Goal: Information Seeking & Learning: Learn about a topic

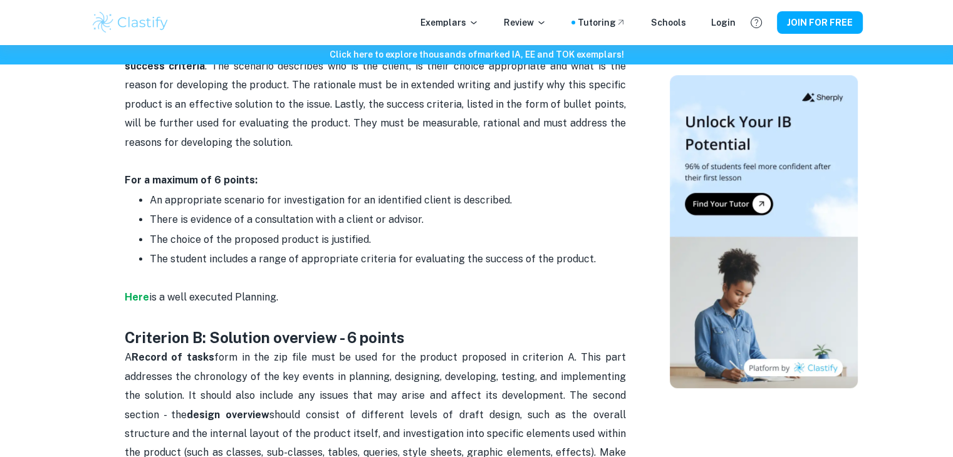
scroll to position [877, 0]
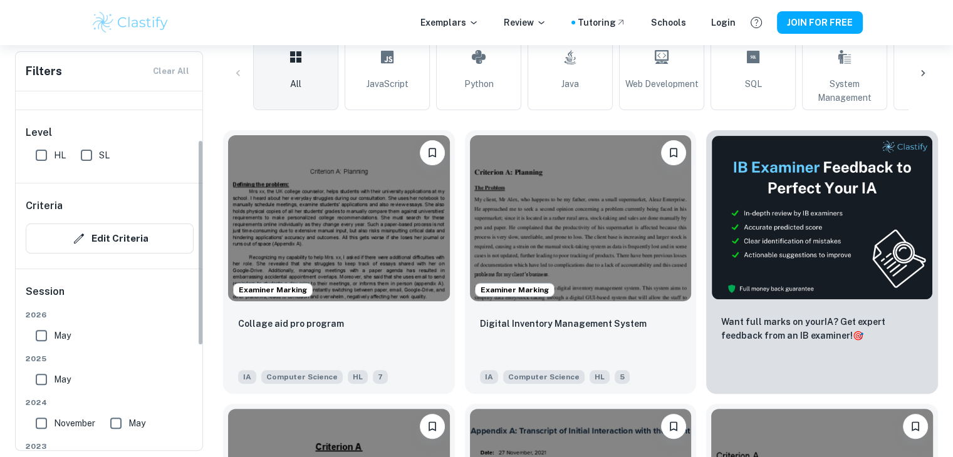
scroll to position [63, 0]
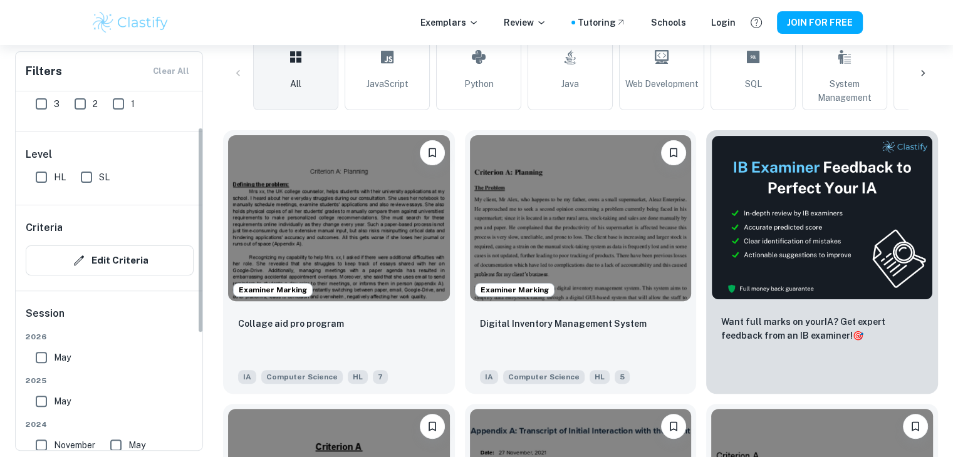
click at [86, 177] on input "SL" at bounding box center [86, 177] width 25 height 25
checkbox input "true"
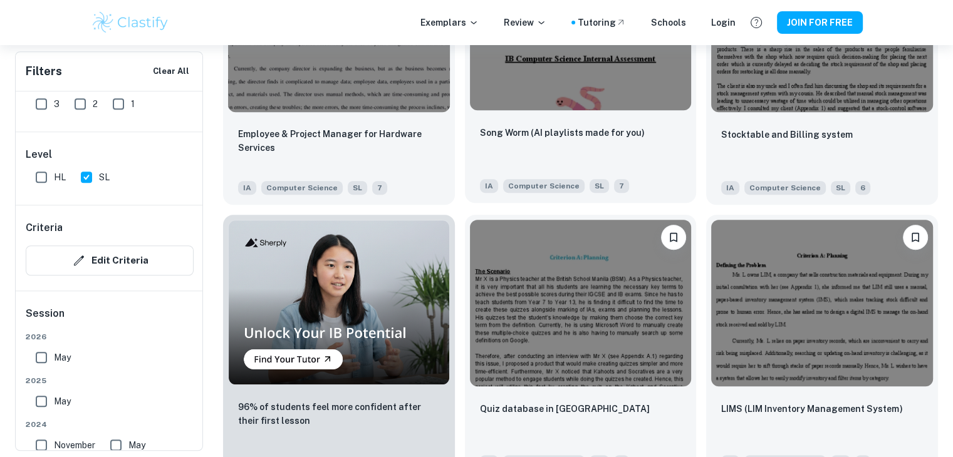
scroll to position [814, 0]
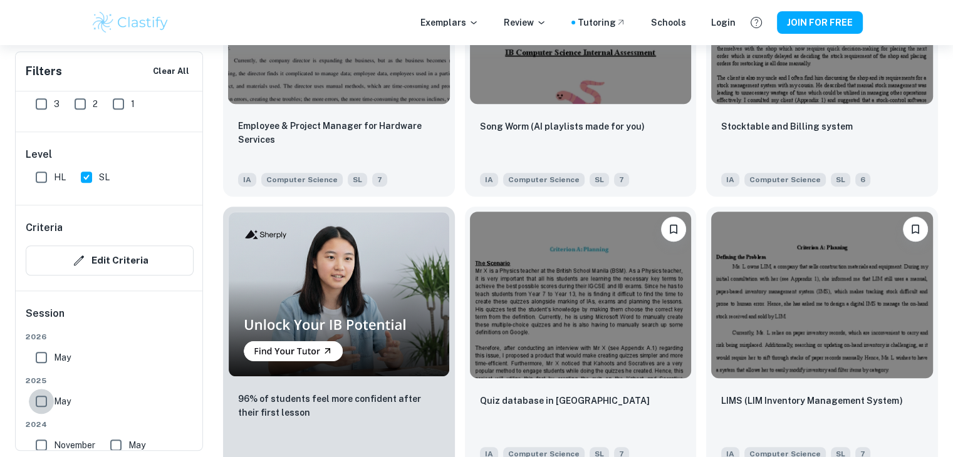
click at [43, 398] on input "May" at bounding box center [41, 401] width 25 height 25
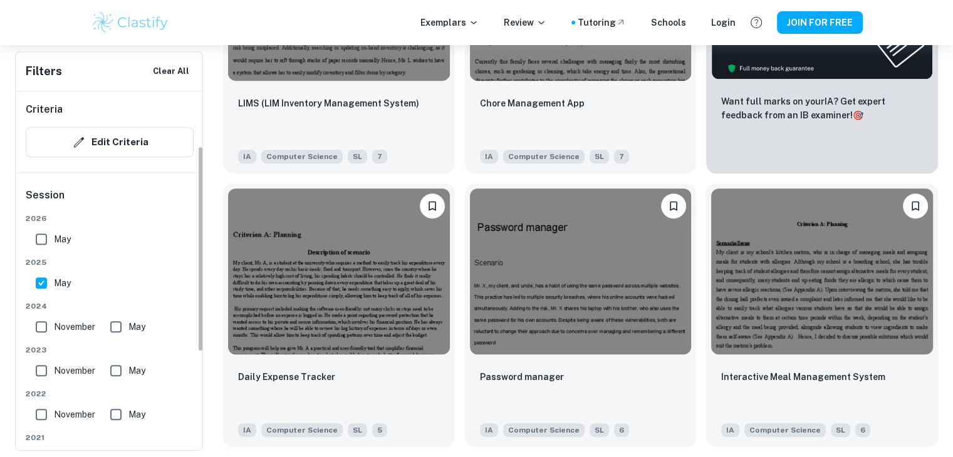
scroll to position [77, 0]
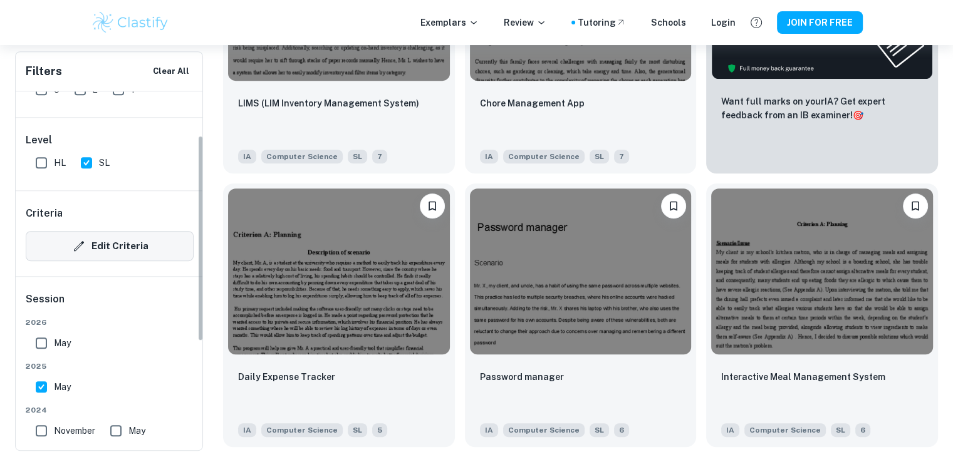
click at [91, 237] on button "Edit Criteria" at bounding box center [110, 246] width 168 height 30
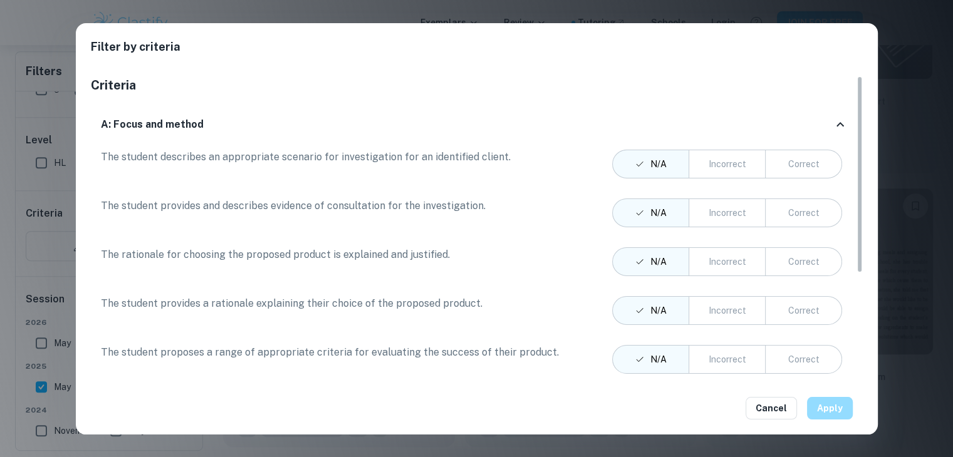
click at [830, 407] on button "Apply" at bounding box center [830, 408] width 46 height 23
checkbox input "false"
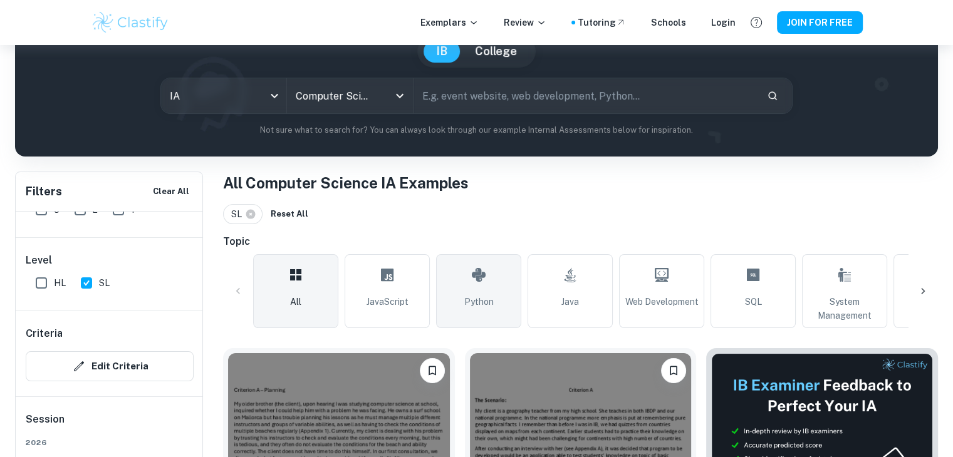
scroll to position [251, 0]
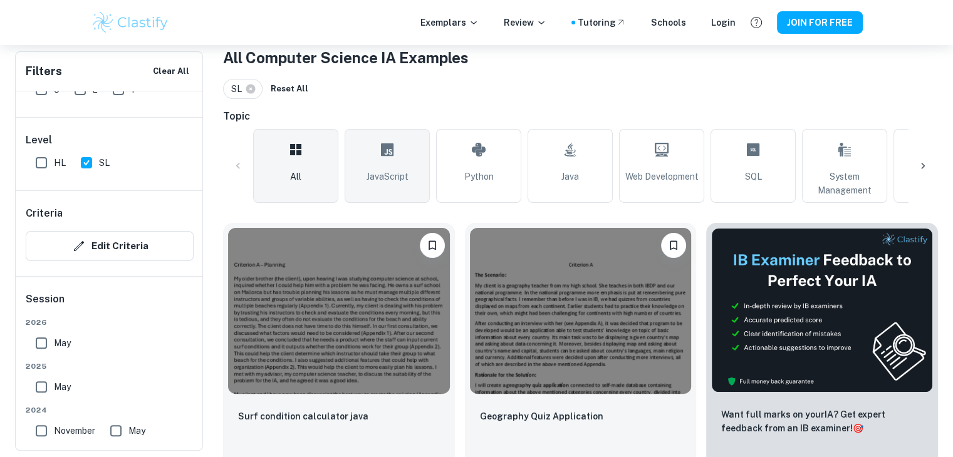
click at [403, 181] on span "JavaScript" at bounding box center [388, 177] width 42 height 14
type input "JavaScript"
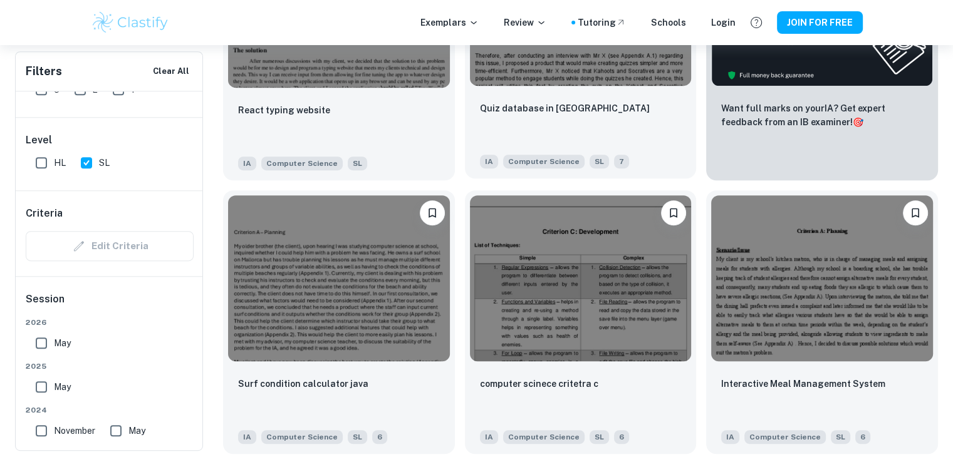
scroll to position [564, 0]
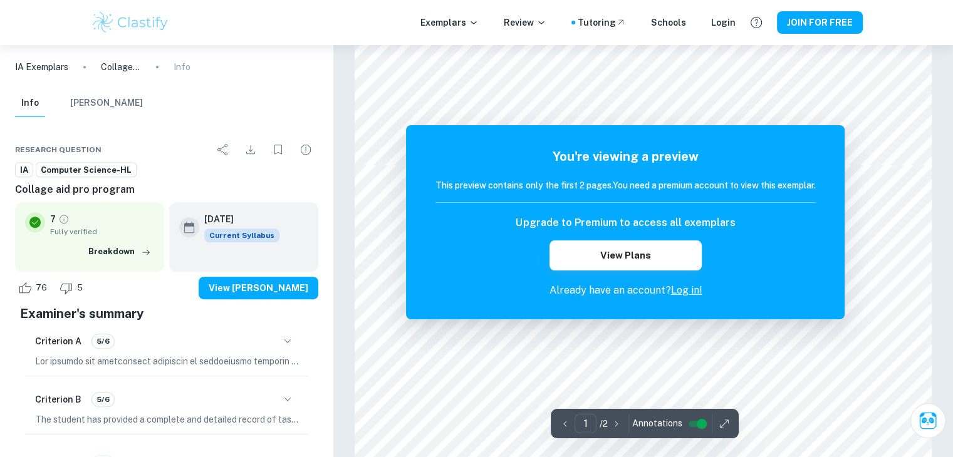
scroll to position [877, 0]
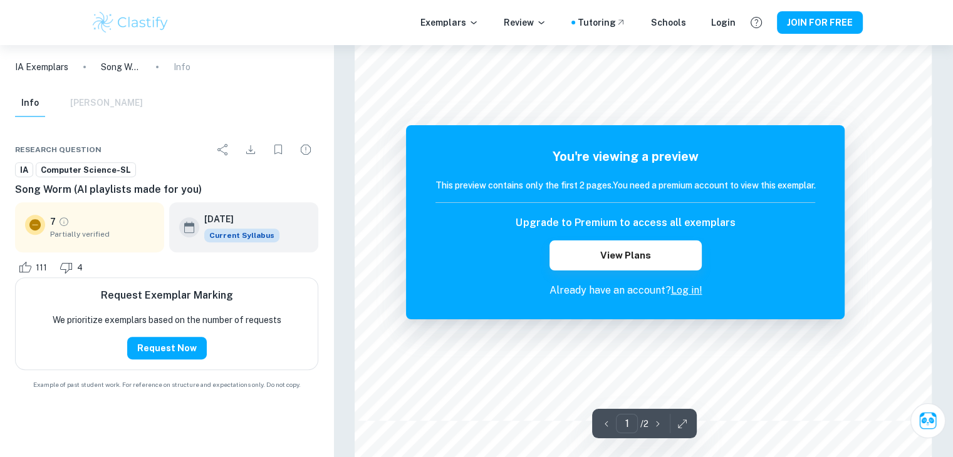
scroll to position [439, 0]
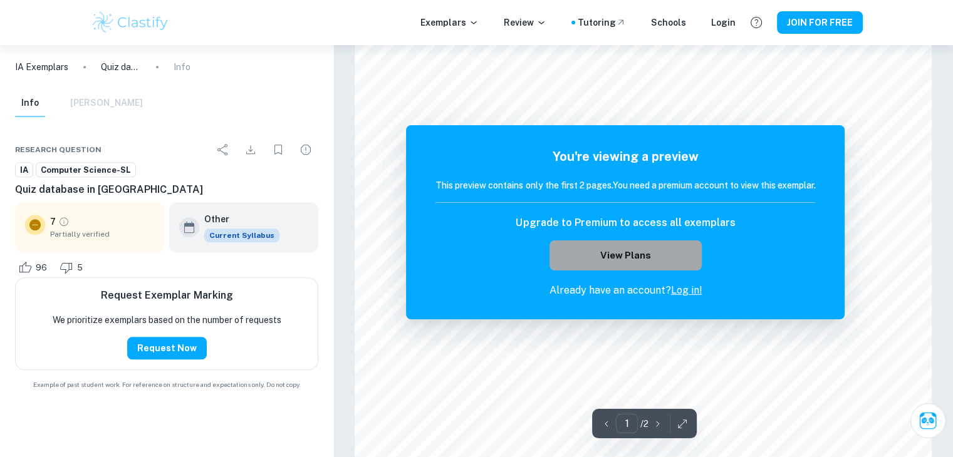
click at [639, 251] on button "View Plans" at bounding box center [625, 256] width 152 height 30
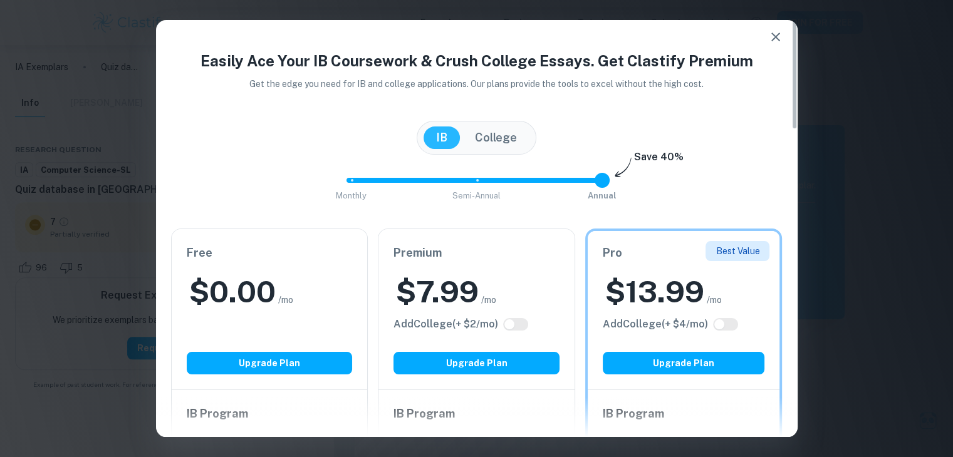
scroll to position [0, 0]
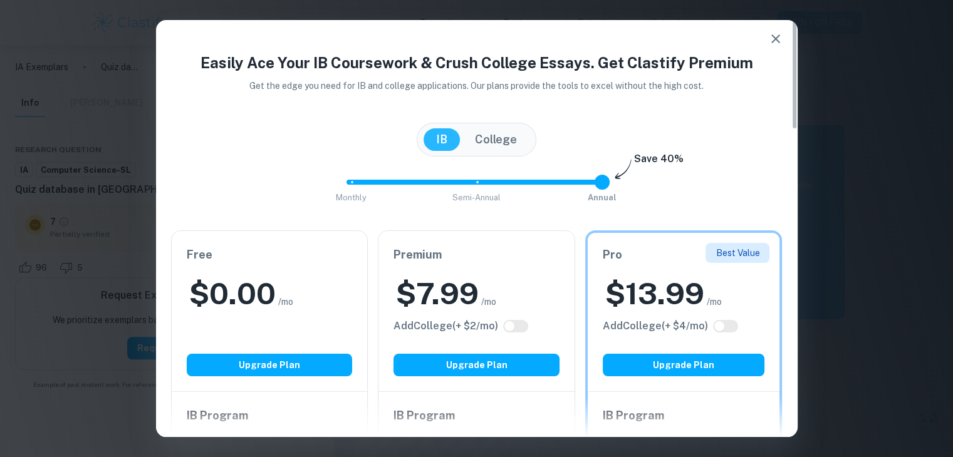
click at [498, 141] on button "College" at bounding box center [495, 139] width 67 height 23
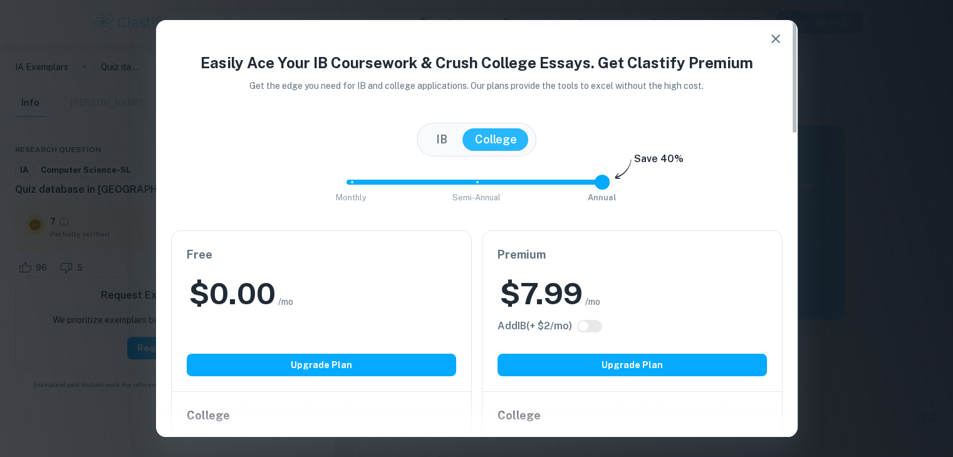
click at [403, 130] on div "[GEOGRAPHIC_DATA]" at bounding box center [476, 140] width 611 height 34
click at [446, 138] on button "IB" at bounding box center [442, 139] width 36 height 23
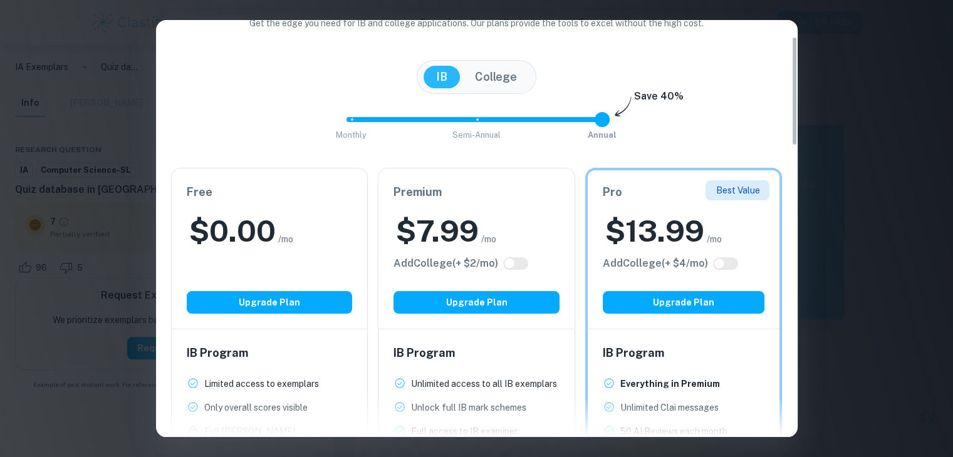
click at [498, 78] on button "College" at bounding box center [495, 77] width 67 height 23
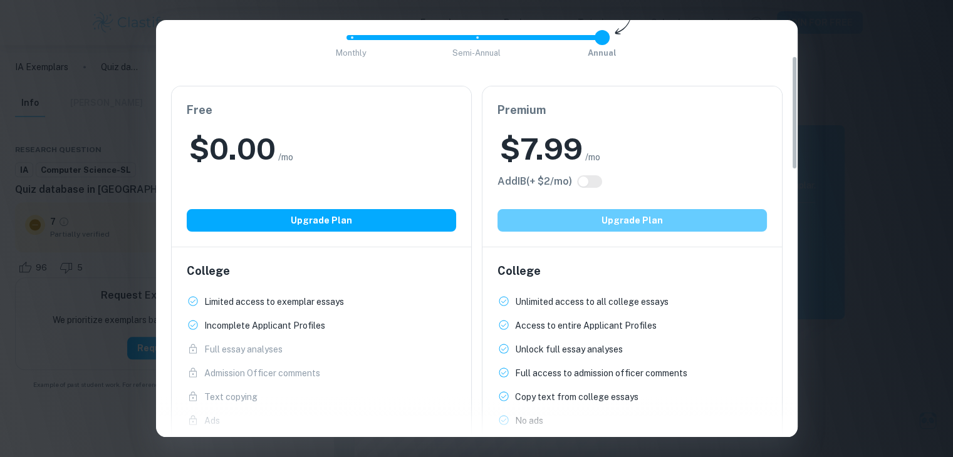
scroll to position [125, 0]
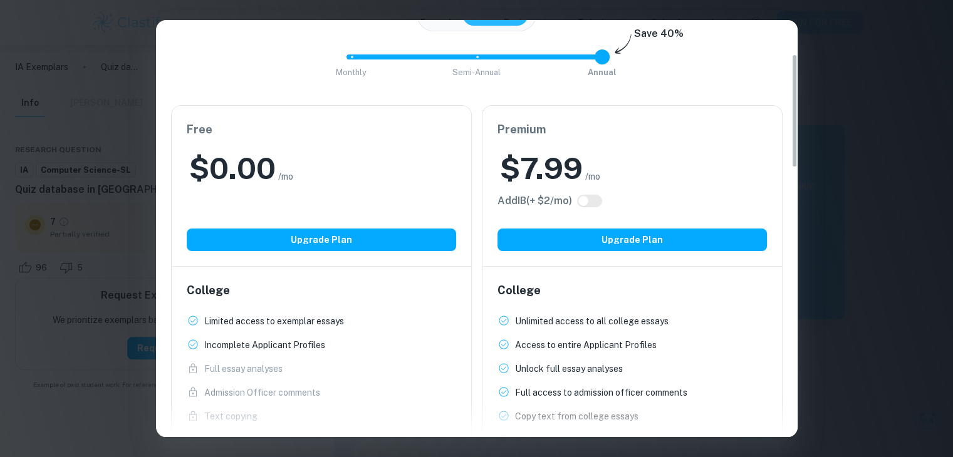
click at [598, 204] on input "checkbox" at bounding box center [583, 201] width 30 height 10
checkbox input "true"
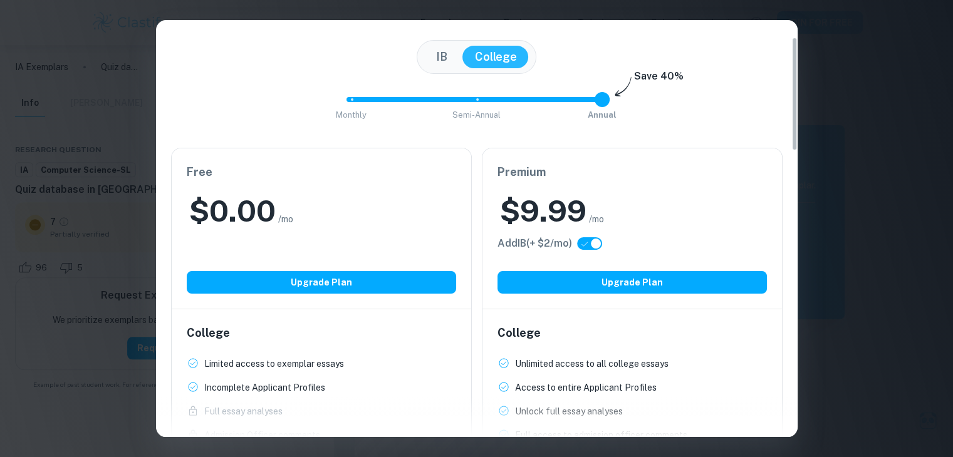
scroll to position [63, 0]
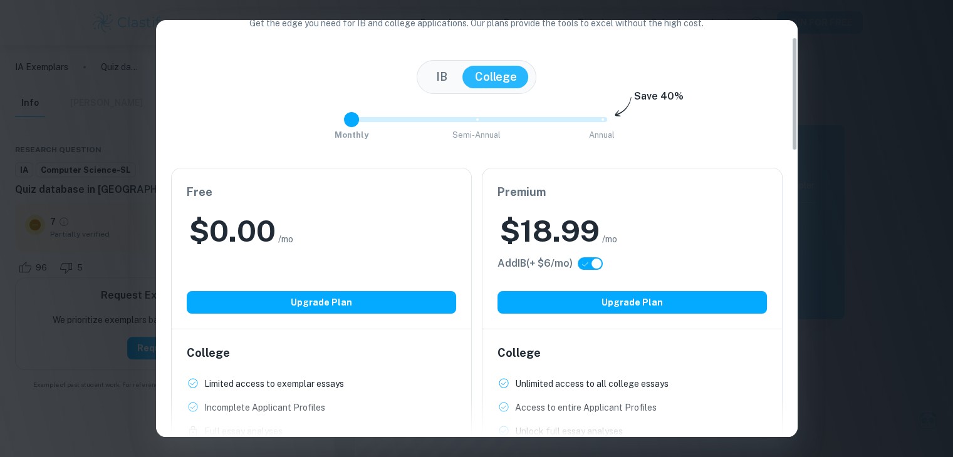
drag, startPoint x: 596, startPoint y: 120, endPoint x: 344, endPoint y: 135, distance: 252.9
click at [351, 130] on span "Monthly Semi-Annual Annual" at bounding box center [476, 119] width 251 height 21
type input "2"
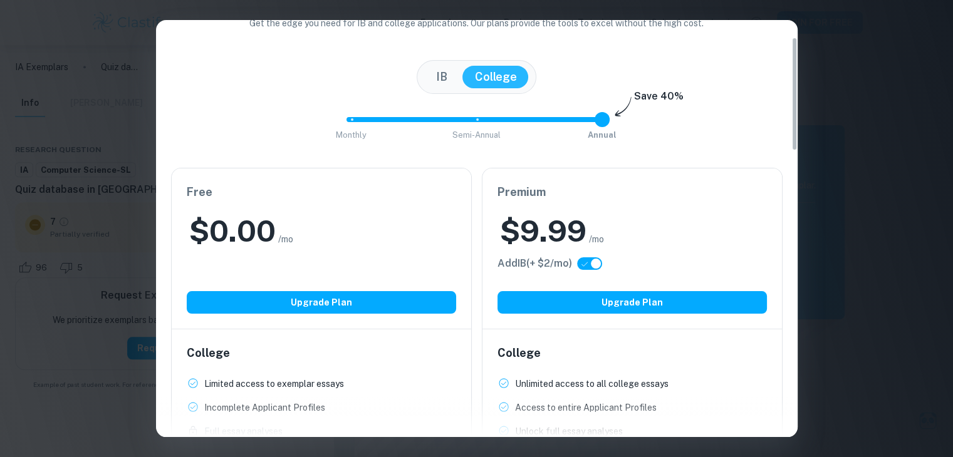
drag, startPoint x: 351, startPoint y: 118, endPoint x: 619, endPoint y: 111, distance: 268.2
click at [618, 112] on div "Monthly Semi-Annual Annual Save 40%" at bounding box center [476, 126] width 611 height 34
click at [430, 83] on button "IB" at bounding box center [442, 77] width 36 height 23
checkbox input "false"
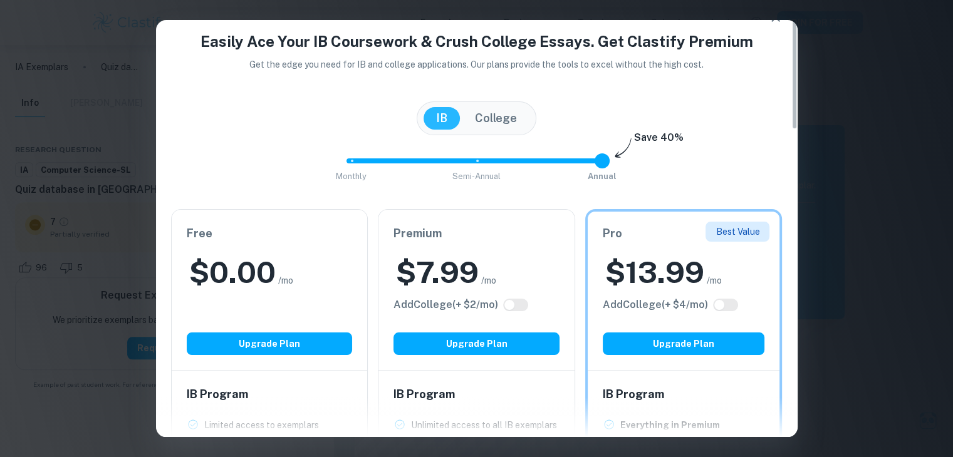
scroll to position [0, 0]
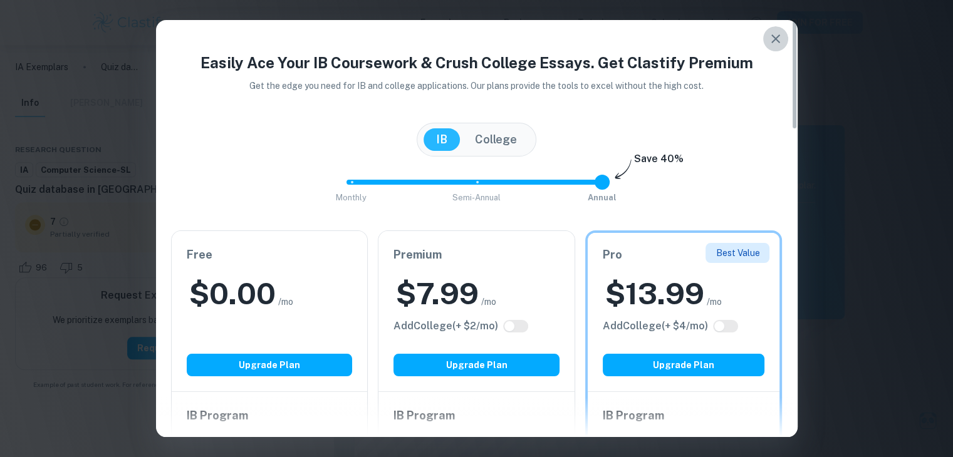
click at [784, 41] on button "button" at bounding box center [775, 38] width 25 height 25
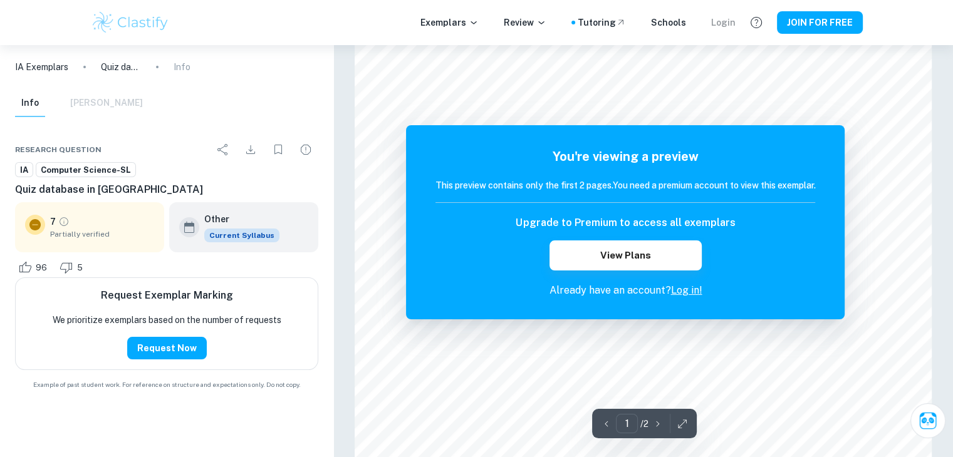
click at [721, 21] on div "Login" at bounding box center [723, 23] width 24 height 14
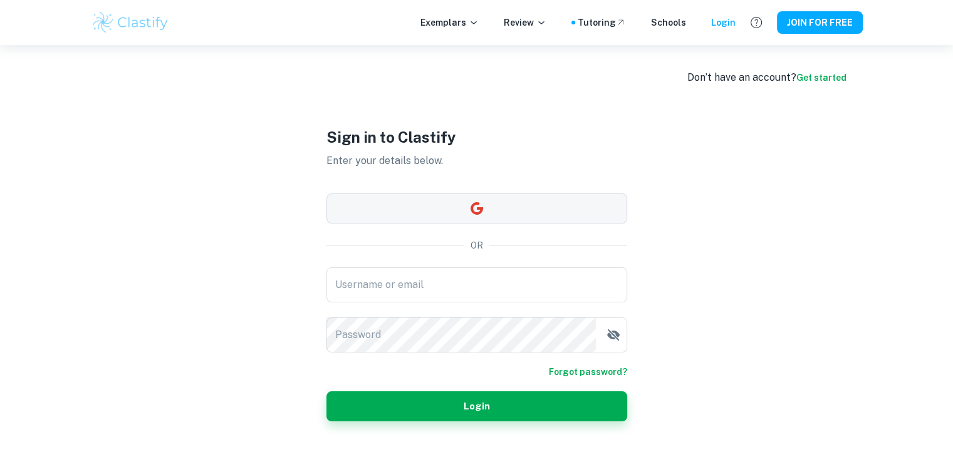
click at [530, 216] on button "button" at bounding box center [476, 209] width 301 height 30
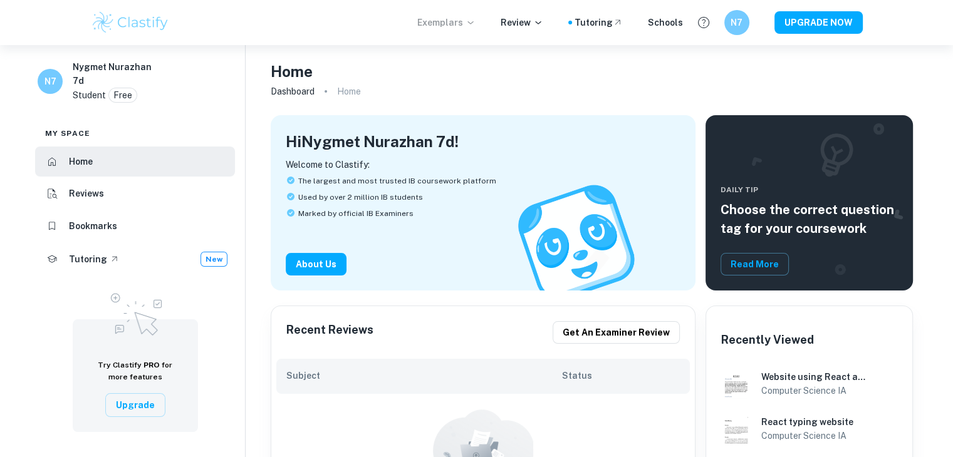
click at [454, 22] on p "Exemplars" at bounding box center [446, 23] width 58 height 14
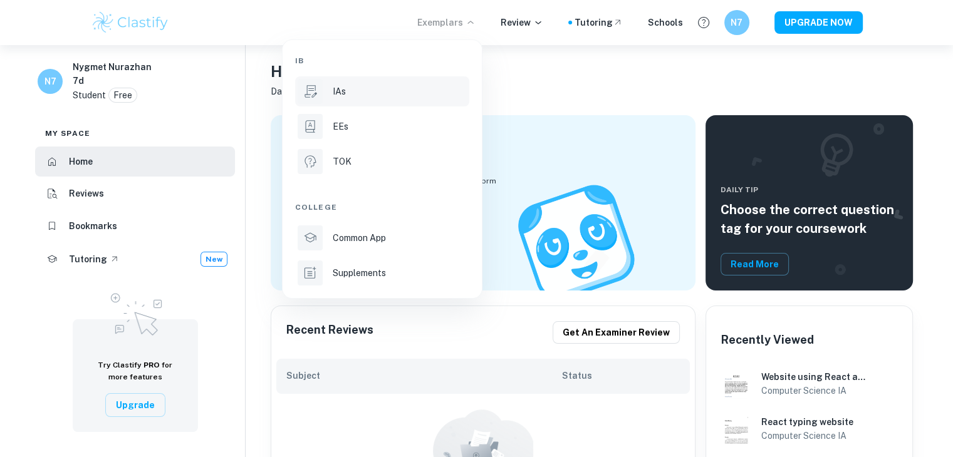
click at [377, 98] on div "IAs" at bounding box center [400, 92] width 134 height 14
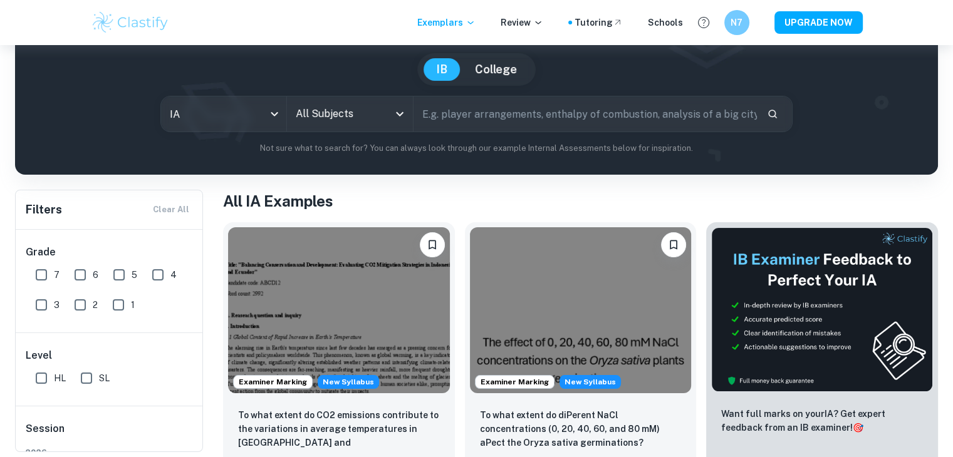
scroll to position [125, 0]
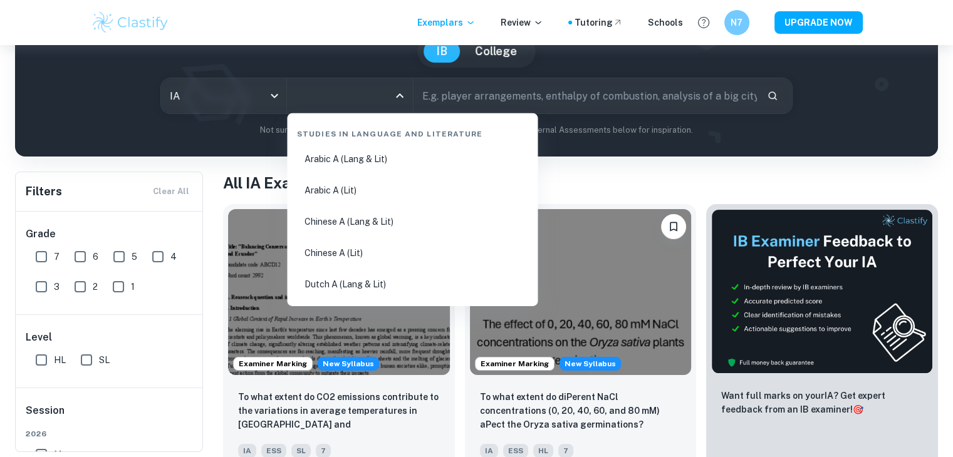
click at [321, 97] on input "All Subjects" at bounding box center [340, 96] width 95 height 24
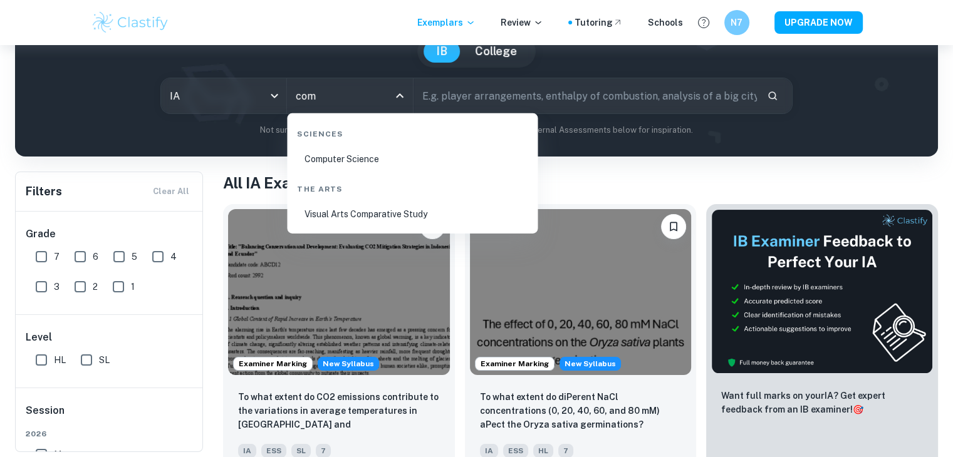
click at [382, 159] on li "Computer Science" at bounding box center [412, 159] width 241 height 29
type input "Computer Science"
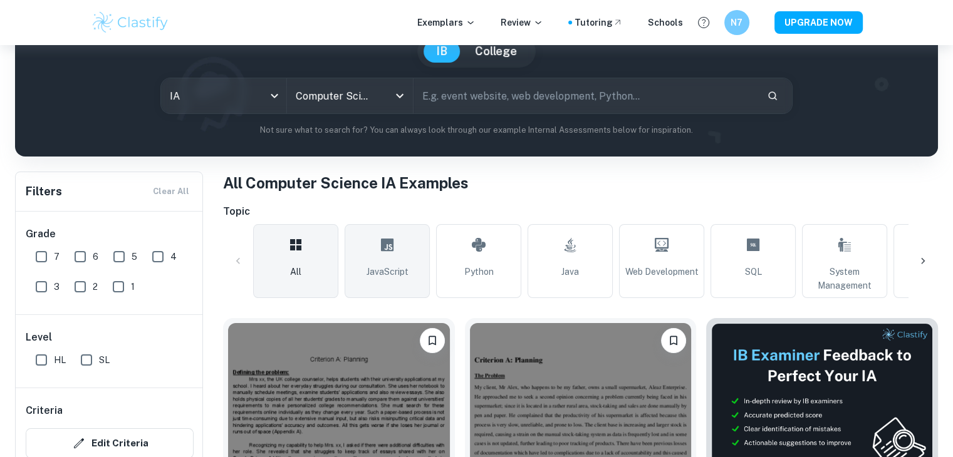
scroll to position [251, 0]
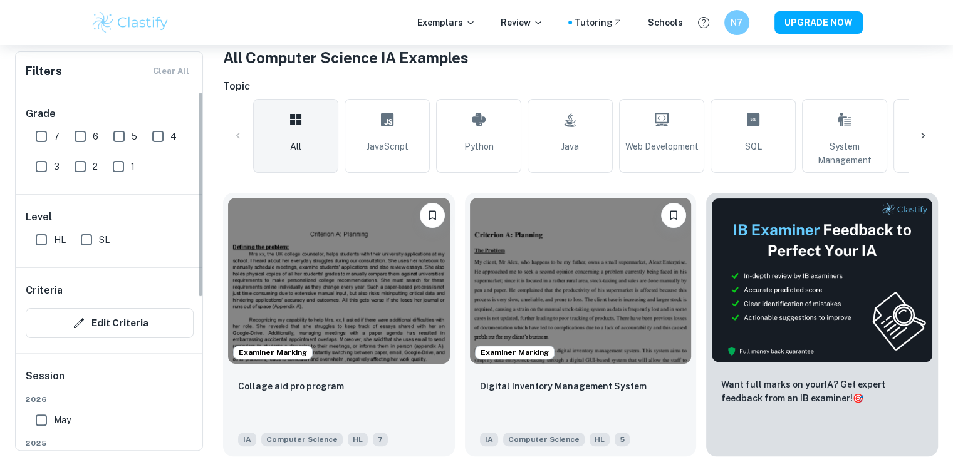
click at [87, 243] on input "SL" at bounding box center [86, 239] width 25 height 25
checkbox input "true"
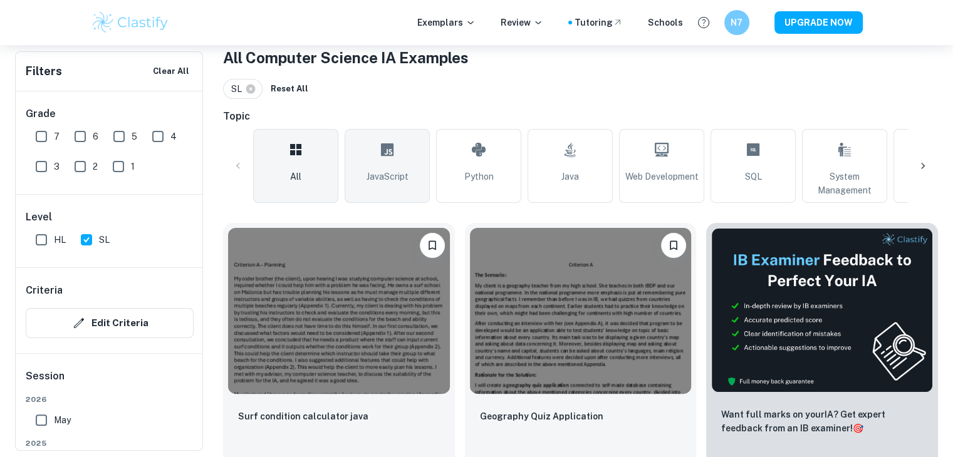
click at [394, 151] on icon at bounding box center [387, 150] width 15 height 30
type input "JavaScript"
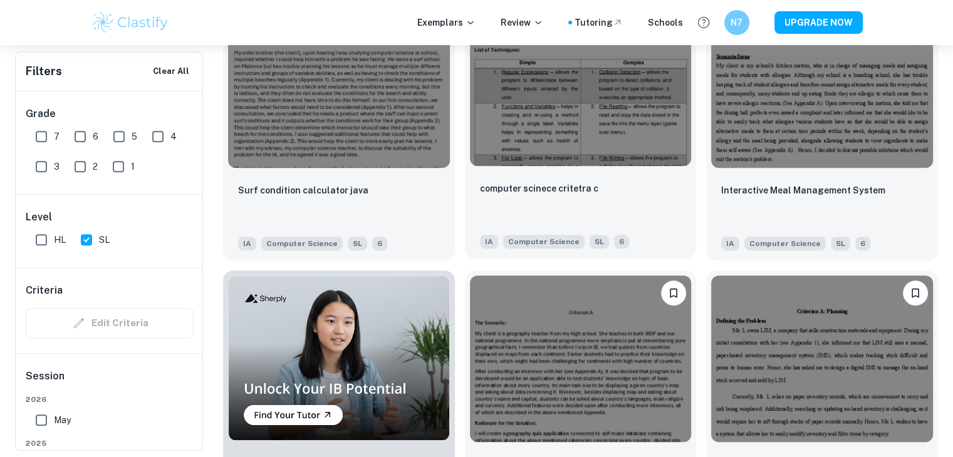
scroll to position [752, 0]
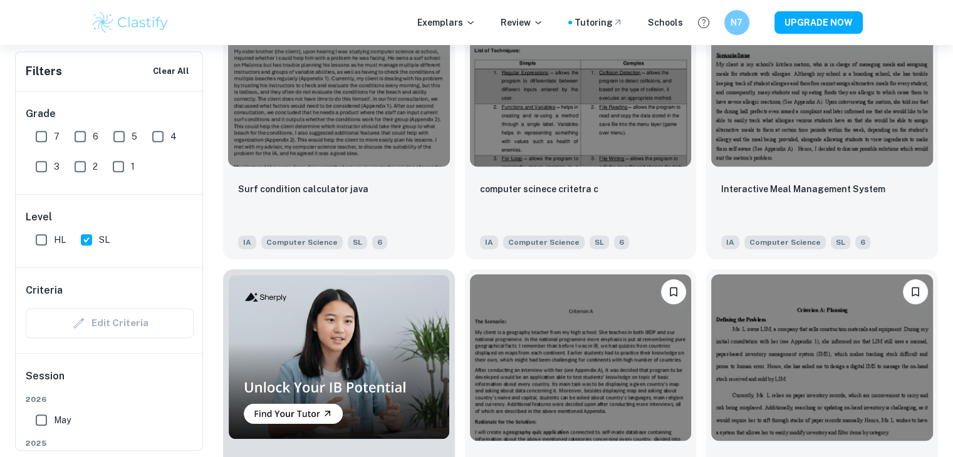
click at [36, 130] on input "7" at bounding box center [41, 136] width 25 height 25
checkbox input "true"
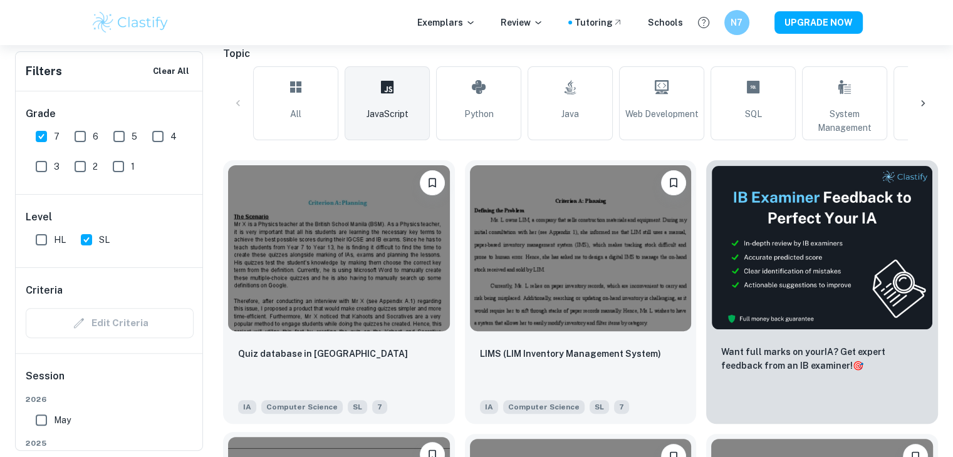
scroll to position [313, 0]
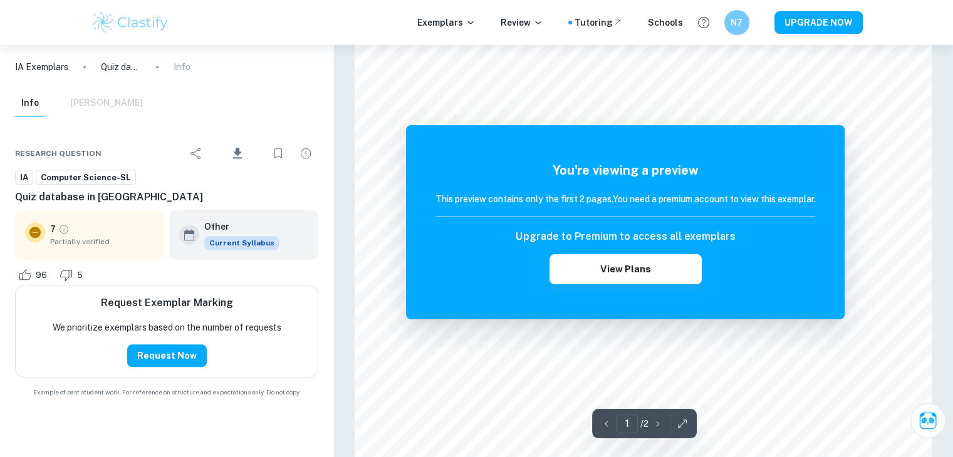
scroll to position [1128, 0]
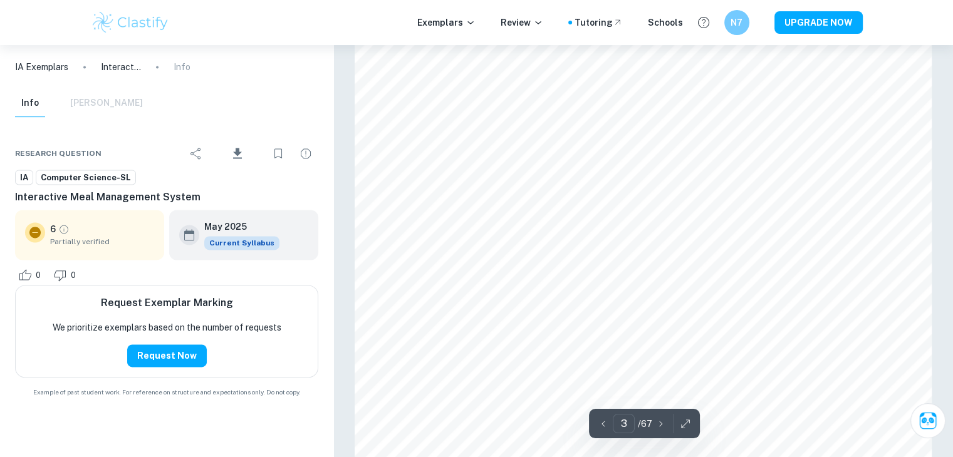
scroll to position [1772, 0]
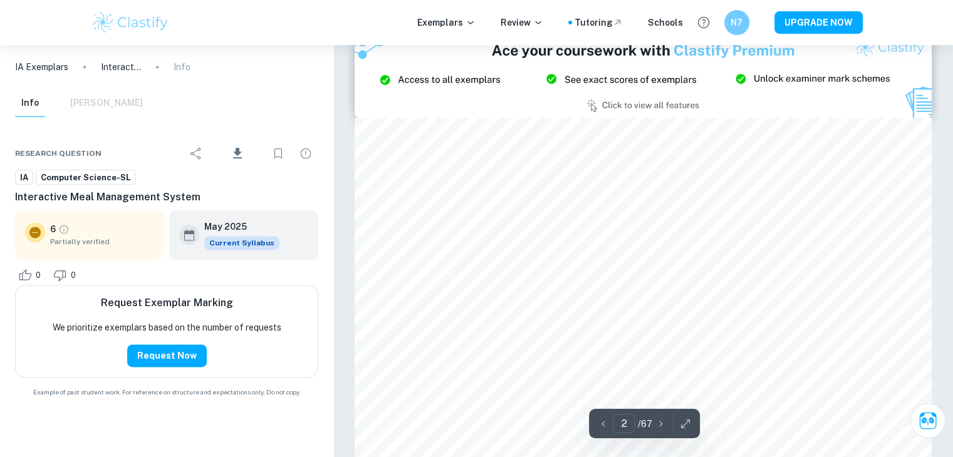
type input "3"
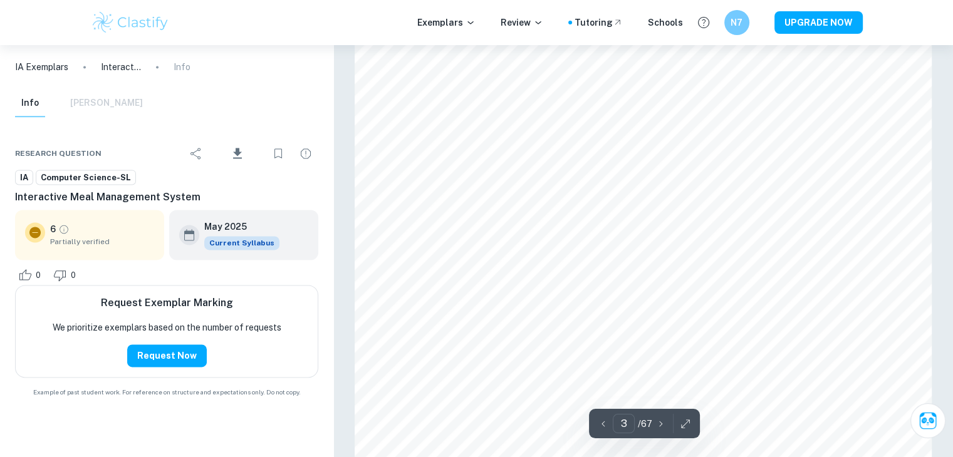
scroll to position [2023, 0]
type input "13"
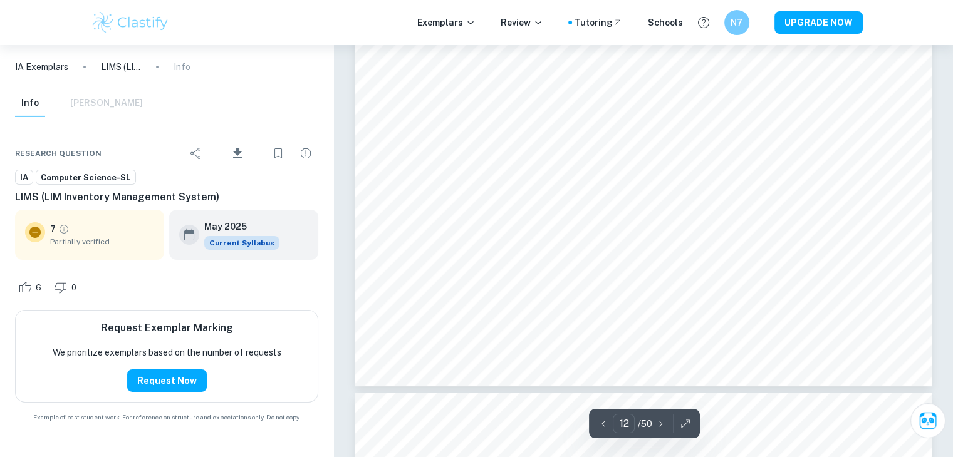
scroll to position [9050, 0]
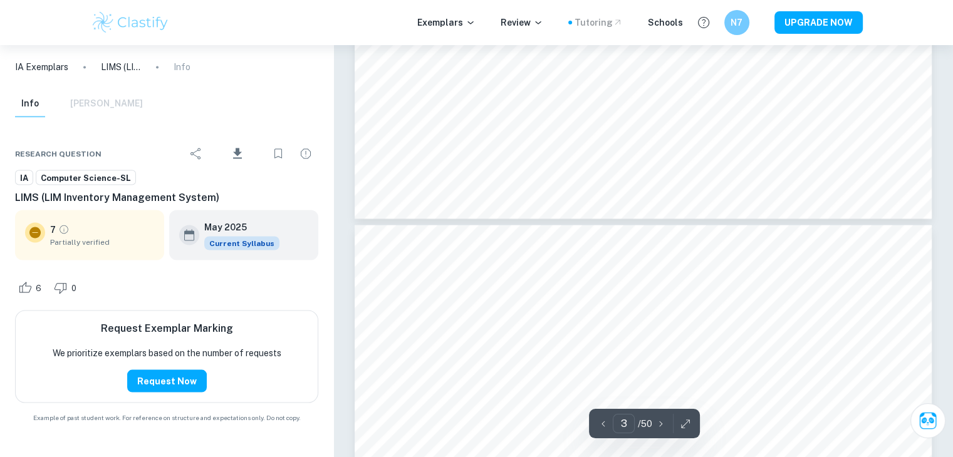
type input "4"
